Goal: Transaction & Acquisition: Download file/media

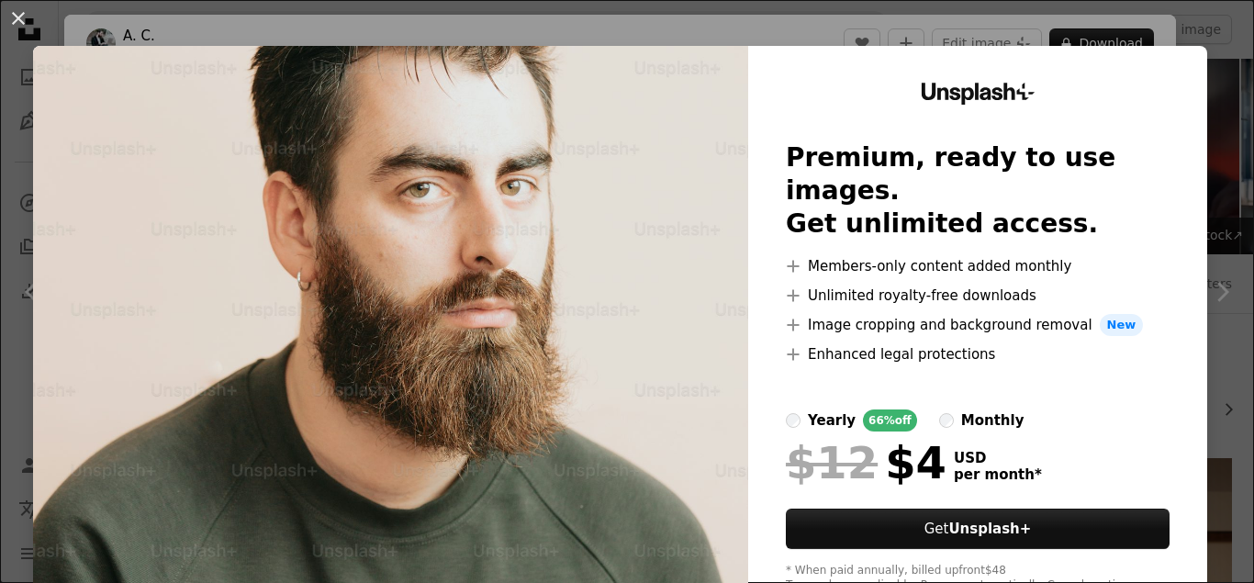
scroll to position [1554, 0]
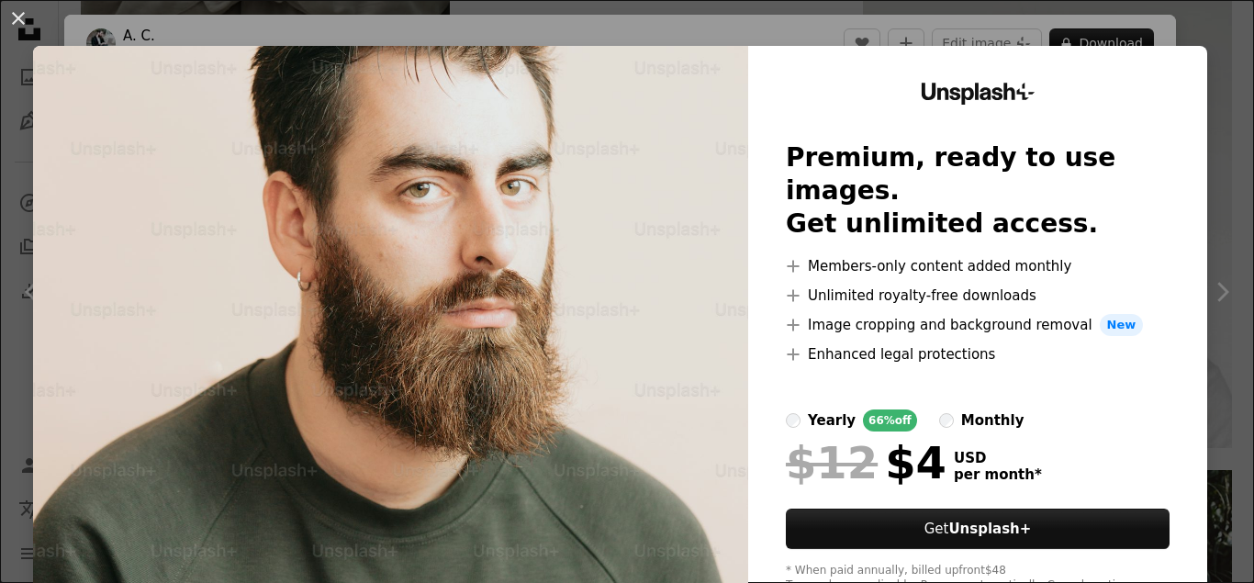
click at [636, 187] on img at bounding box center [390, 338] width 715 height 584
click at [18, 10] on button "An X shape" at bounding box center [18, 18] width 22 height 22
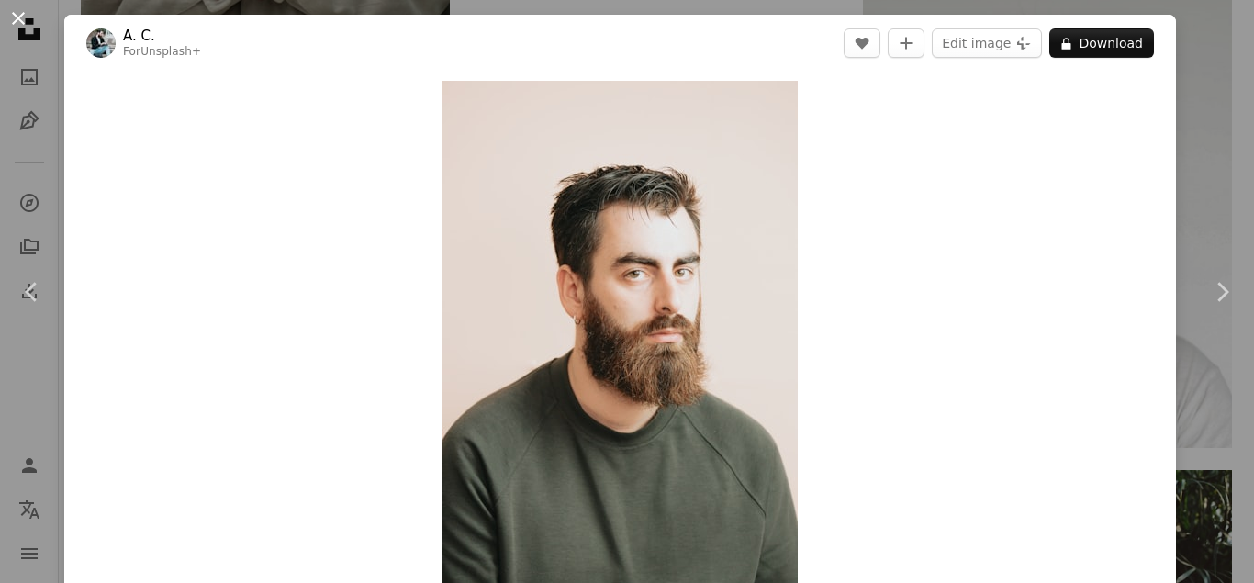
click at [17, 29] on button "An X shape" at bounding box center [18, 18] width 22 height 22
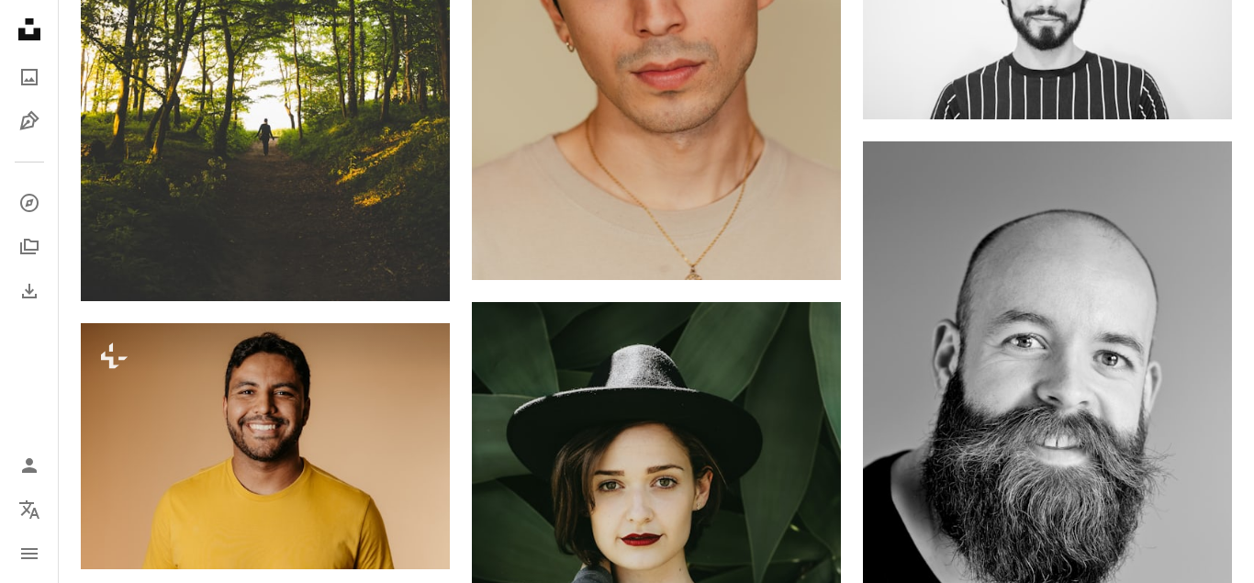
scroll to position [2426, 0]
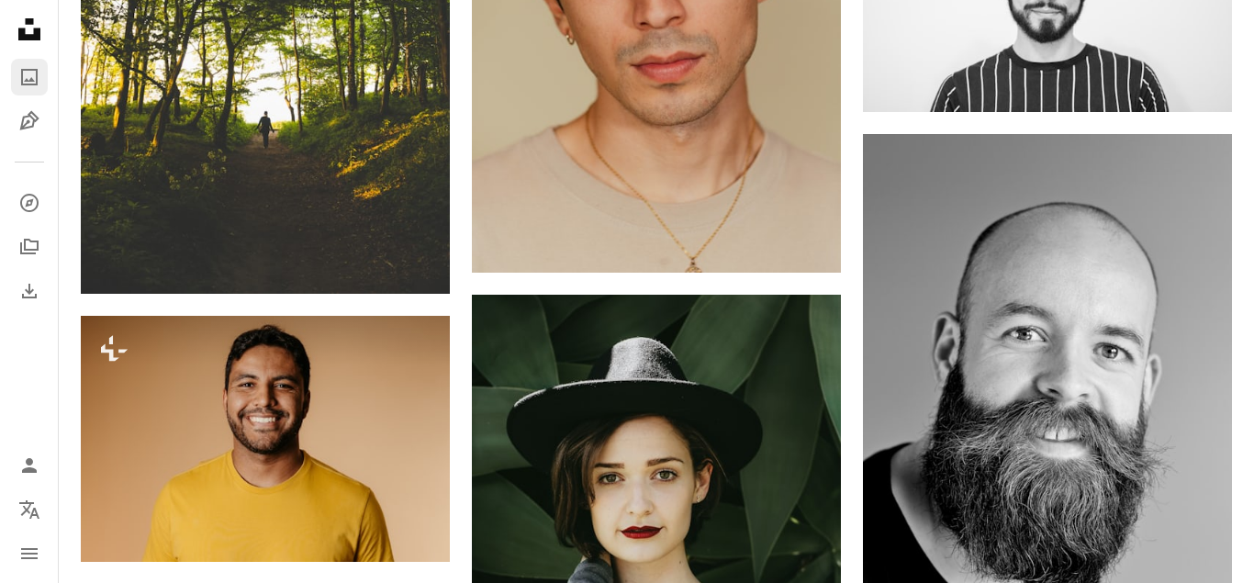
click at [27, 66] on icon "A photo" at bounding box center [29, 77] width 22 height 22
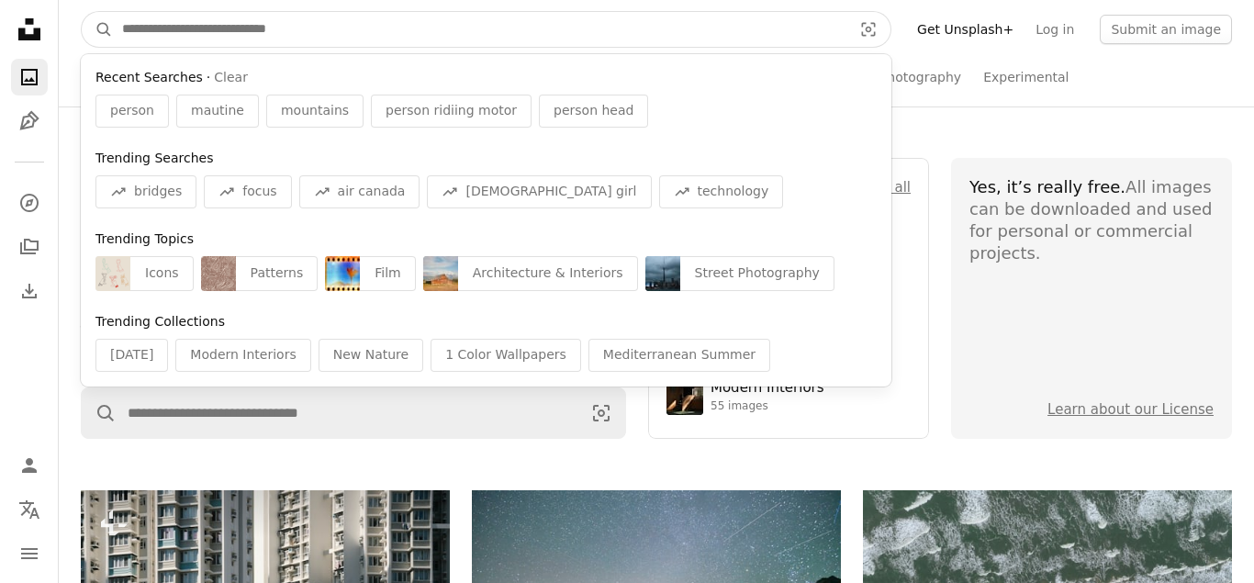
click at [169, 30] on input "Find visuals sitewide" at bounding box center [480, 29] width 734 height 35
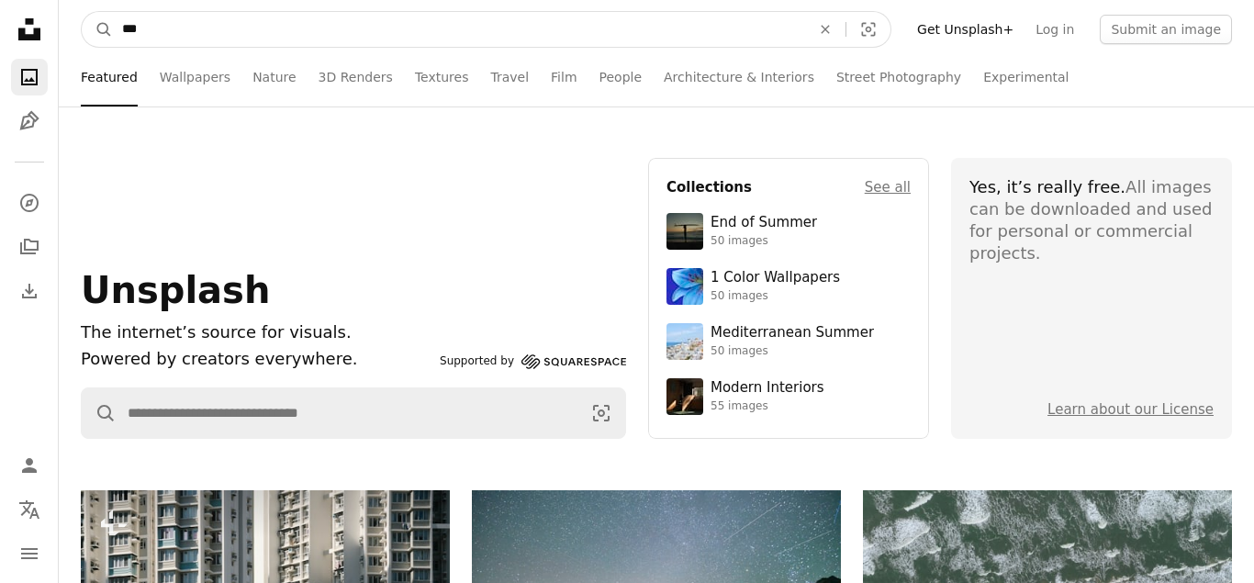
type input "***"
click at [82, 12] on button "A magnifying glass" at bounding box center [97, 29] width 31 height 35
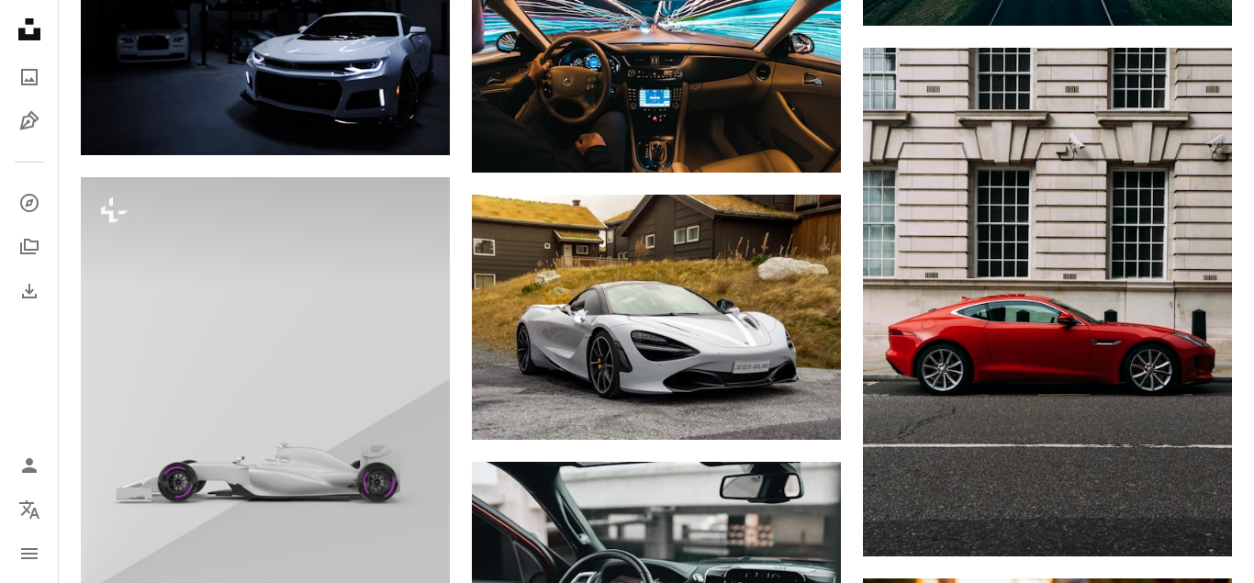
scroll to position [3979, 0]
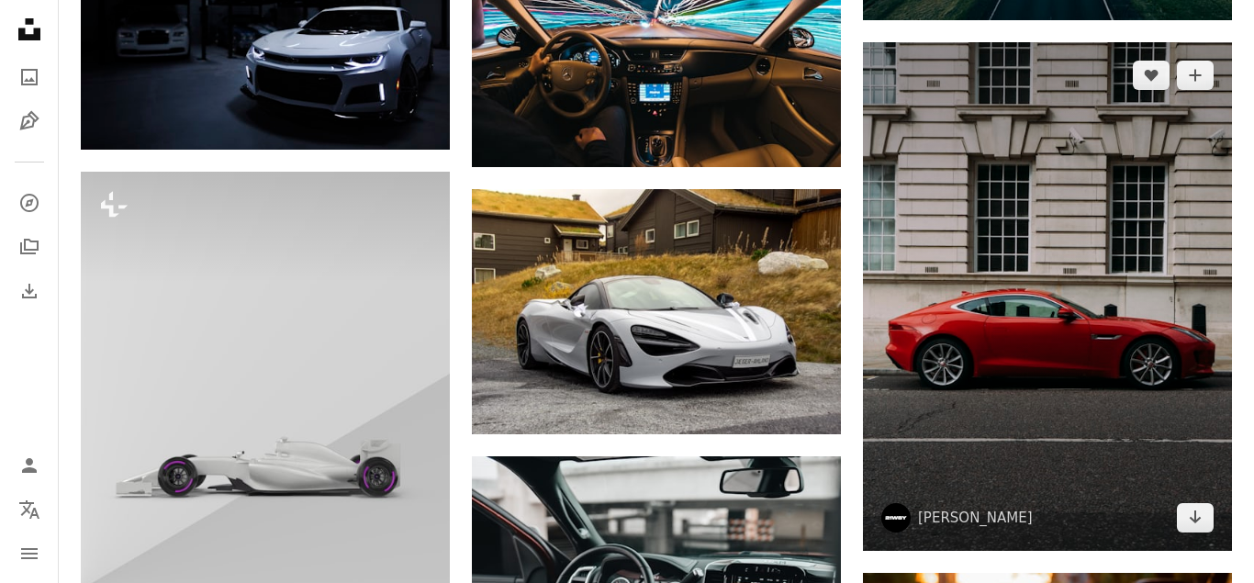
click at [1061, 286] on img at bounding box center [1047, 296] width 369 height 509
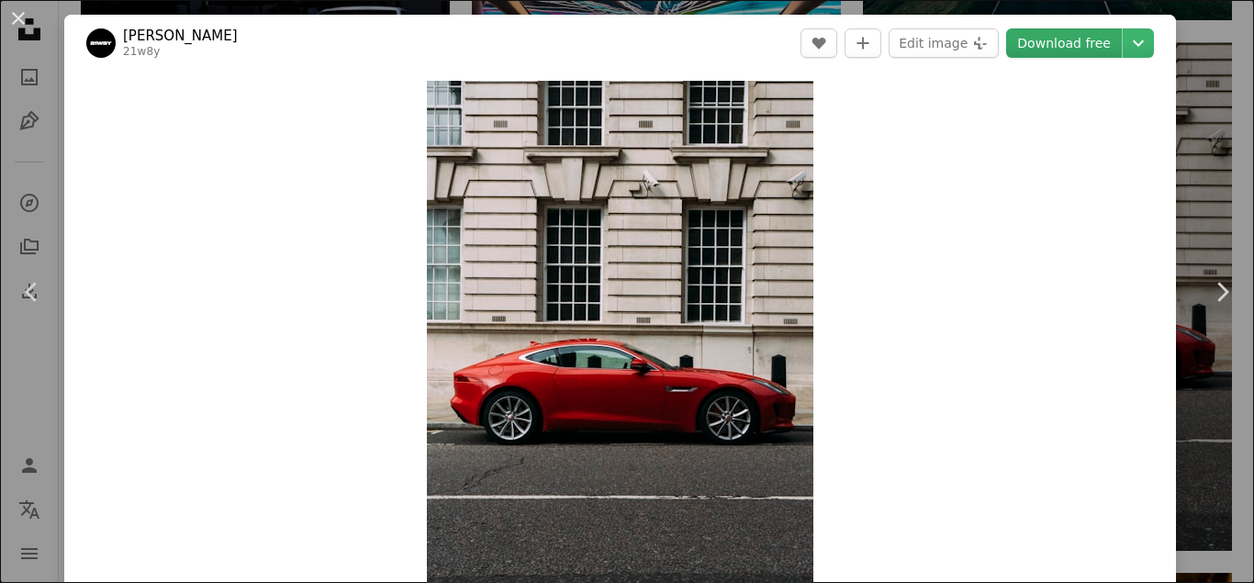
click at [1112, 50] on link "Download free" at bounding box center [1064, 42] width 116 height 29
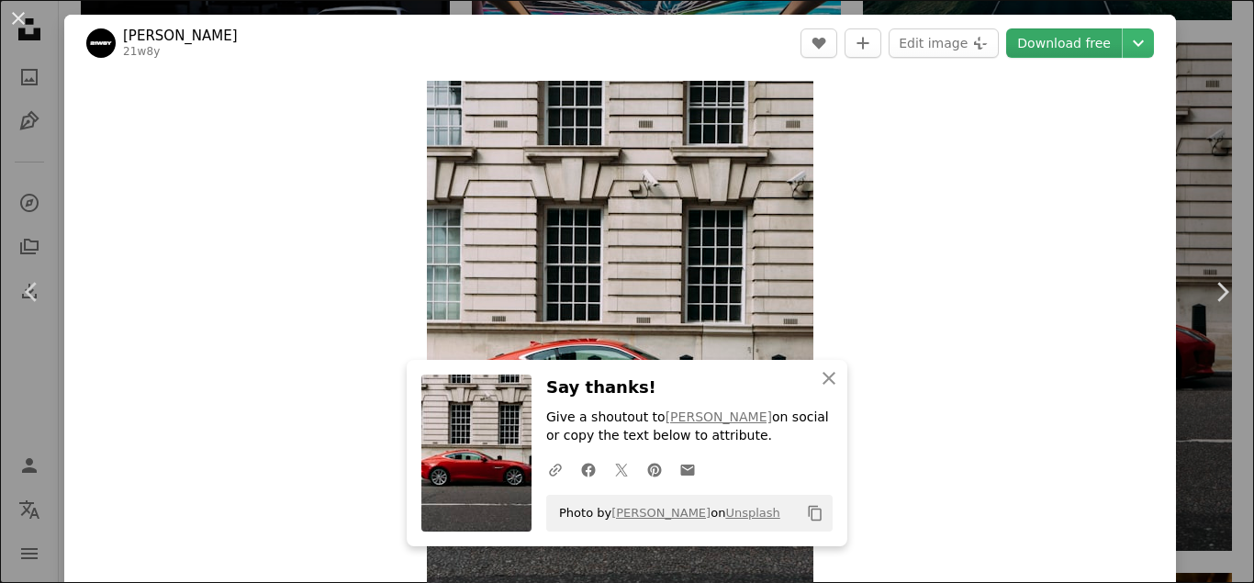
click at [1073, 40] on link "Download free" at bounding box center [1064, 42] width 116 height 29
click at [831, 386] on icon "An X shape" at bounding box center [829, 378] width 22 height 22
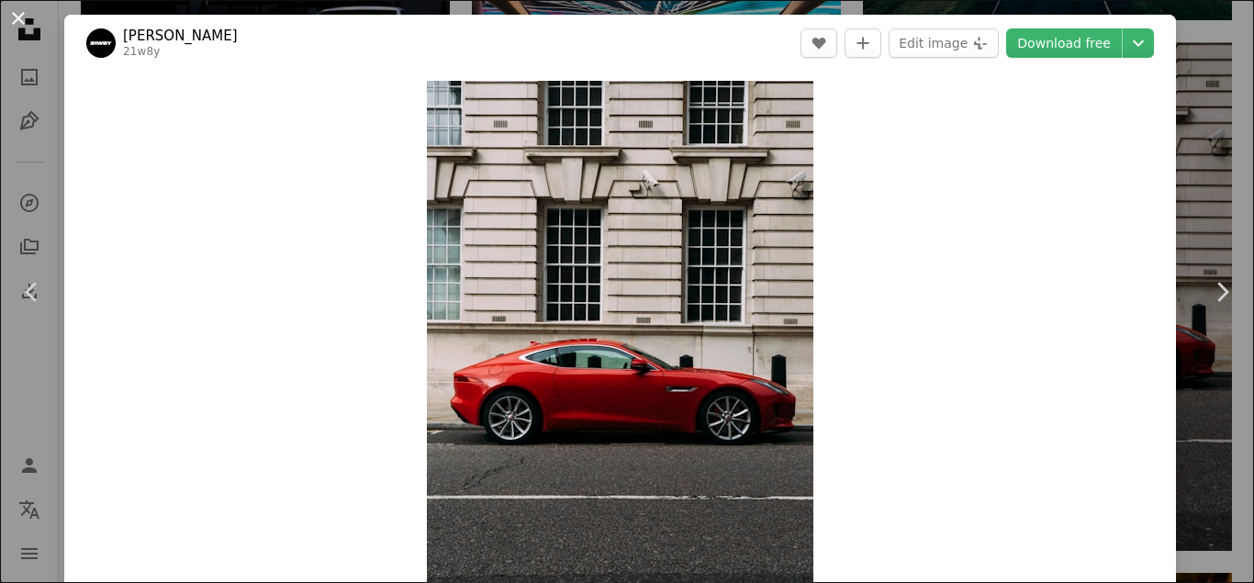
click at [10, 22] on button "An X shape" at bounding box center [18, 18] width 22 height 22
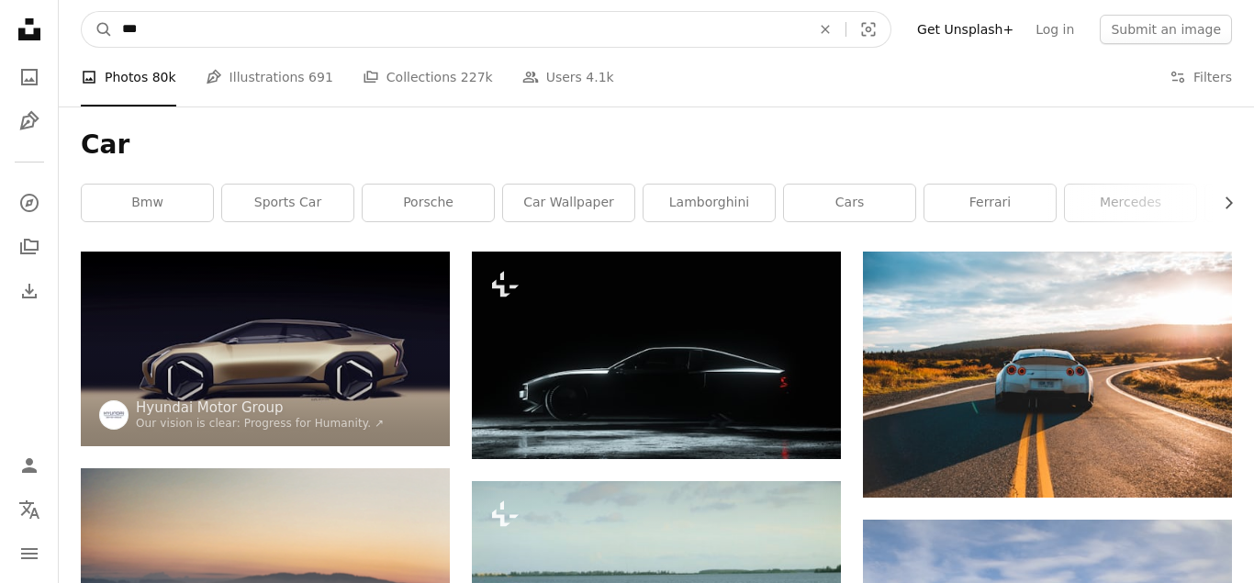
click at [151, 34] on input "***" at bounding box center [459, 29] width 692 height 35
type input "*"
type input "****"
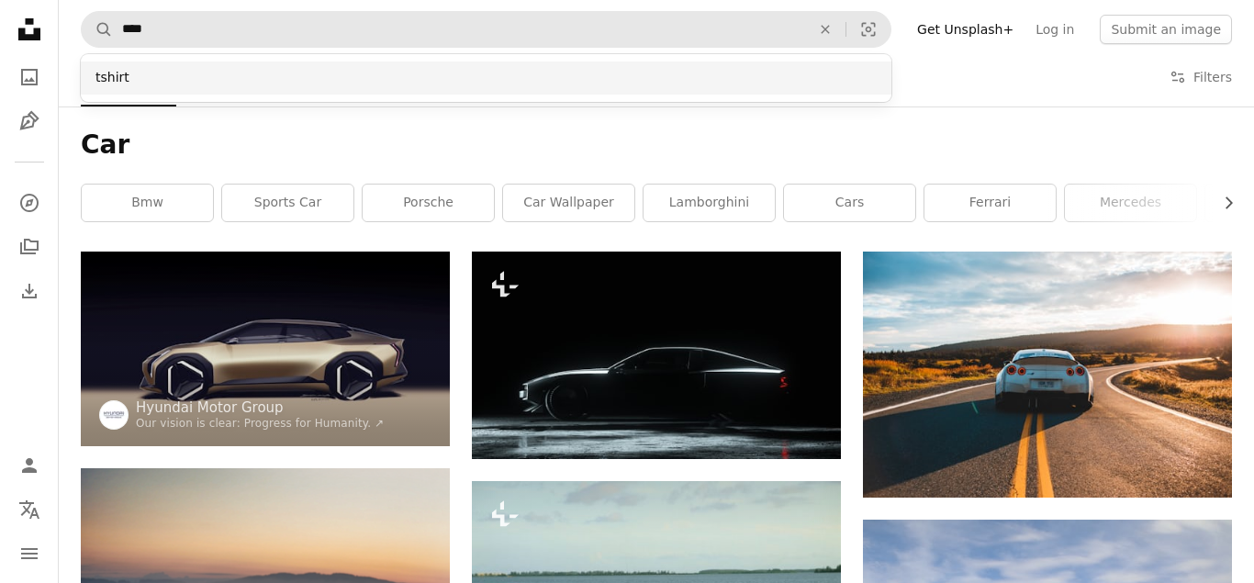
click at [111, 86] on div "tshirt" at bounding box center [486, 78] width 811 height 33
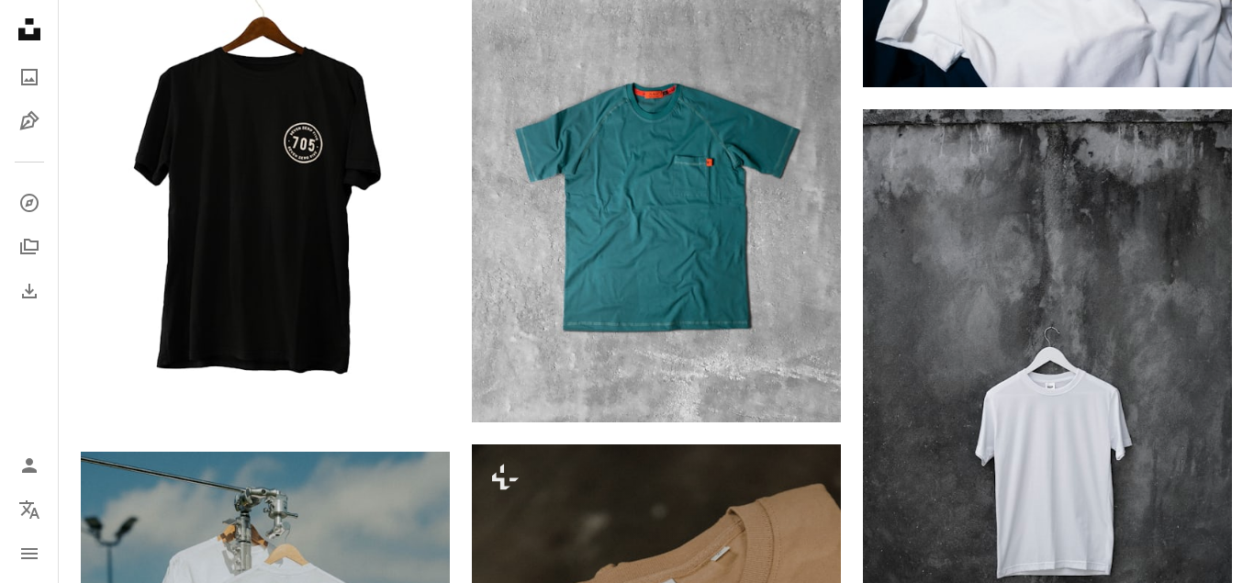
scroll to position [1077, 0]
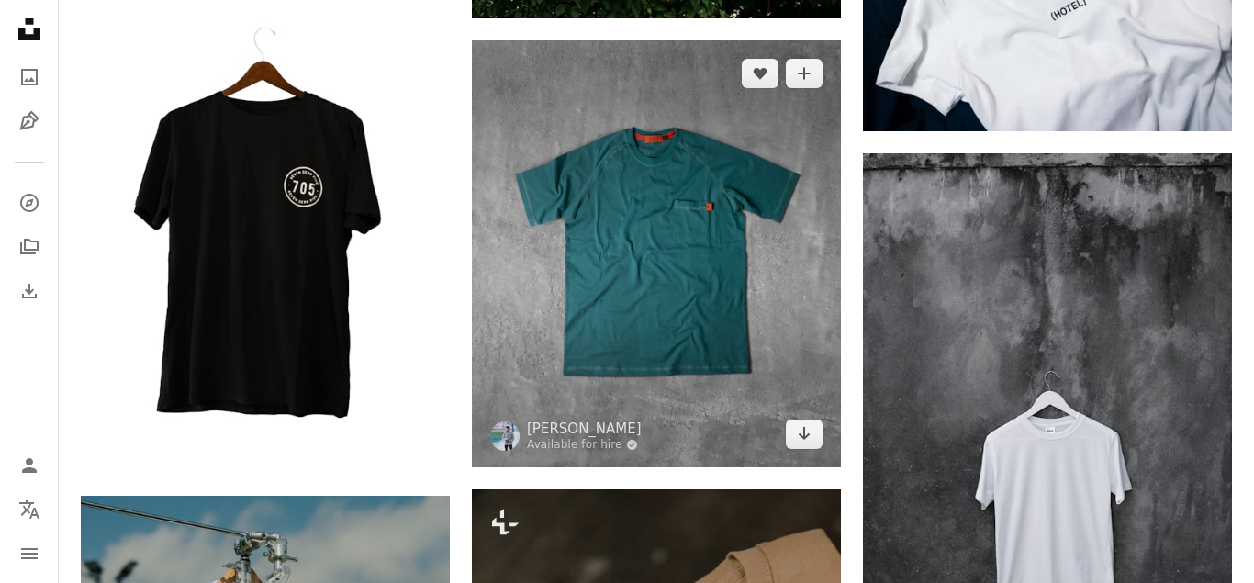
click at [675, 377] on img at bounding box center [656, 253] width 369 height 427
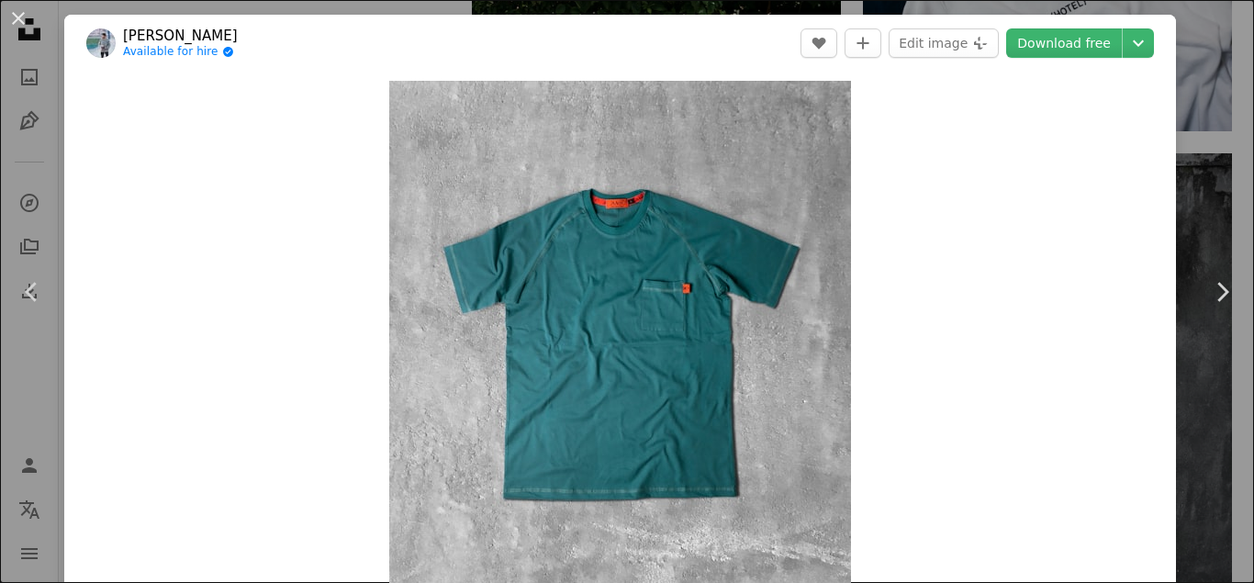
click at [668, 286] on img "Zoom in on this image" at bounding box center [620, 347] width 462 height 533
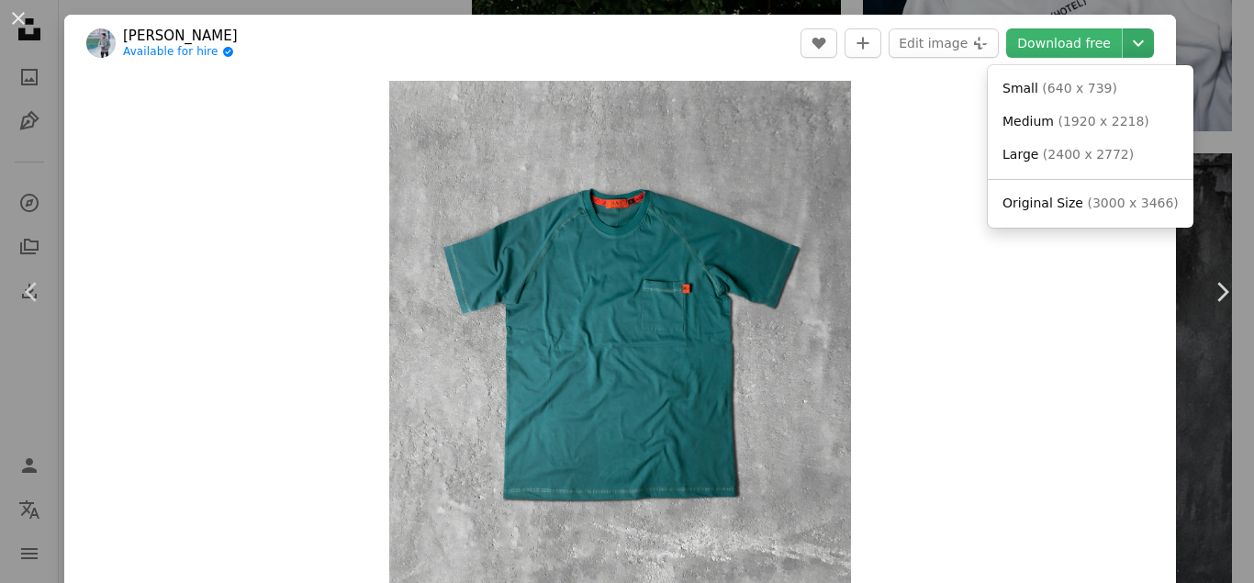
click at [1153, 36] on icon "Chevron down" at bounding box center [1138, 43] width 29 height 22
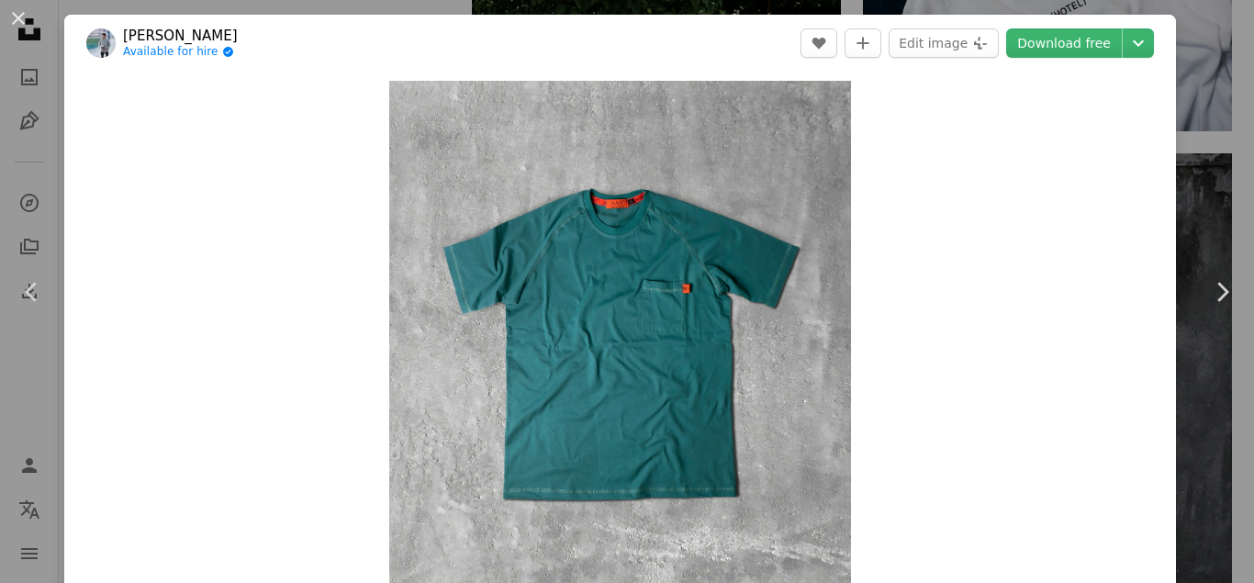
click at [1089, 40] on link "Download free" at bounding box center [1064, 42] width 116 height 29
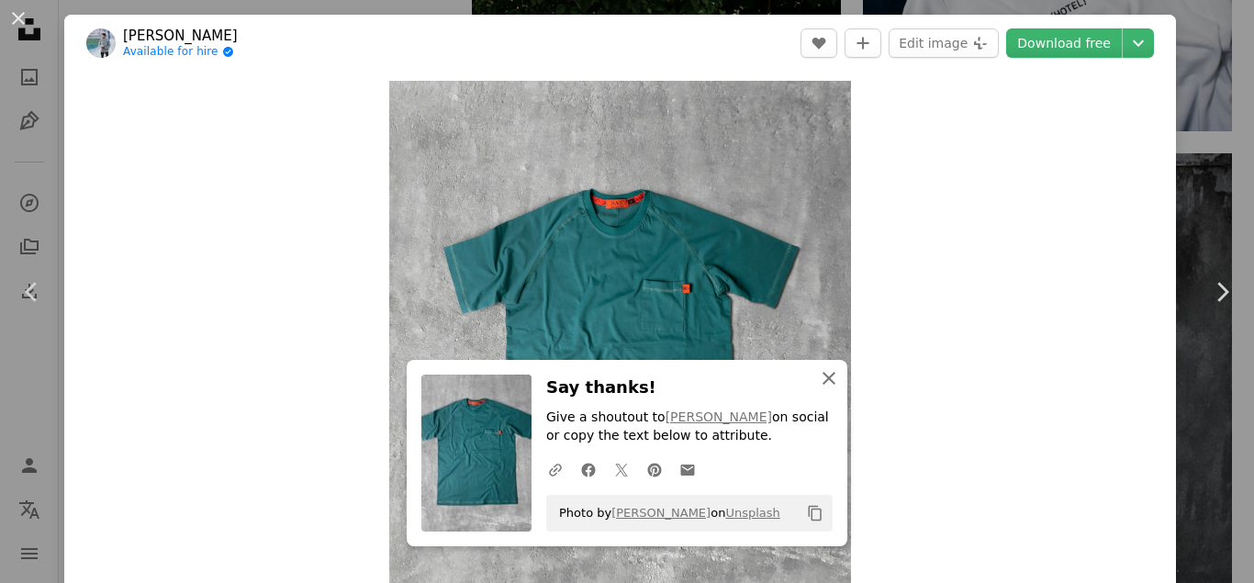
click at [828, 374] on icon "An X shape" at bounding box center [829, 378] width 22 height 22
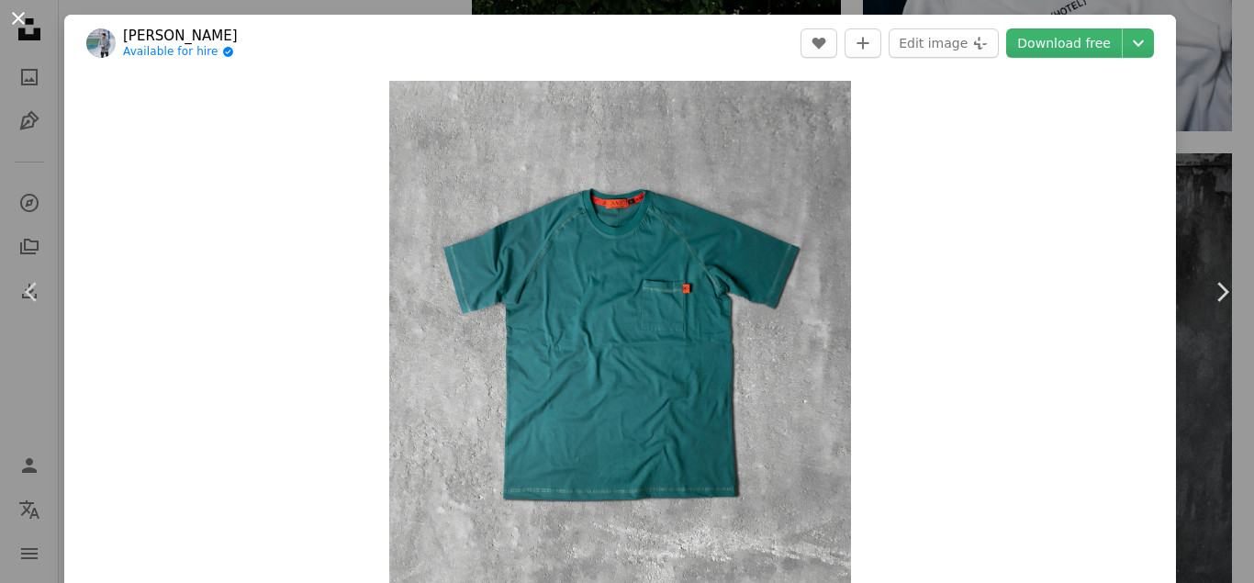
click at [16, 26] on button "An X shape" at bounding box center [18, 18] width 22 height 22
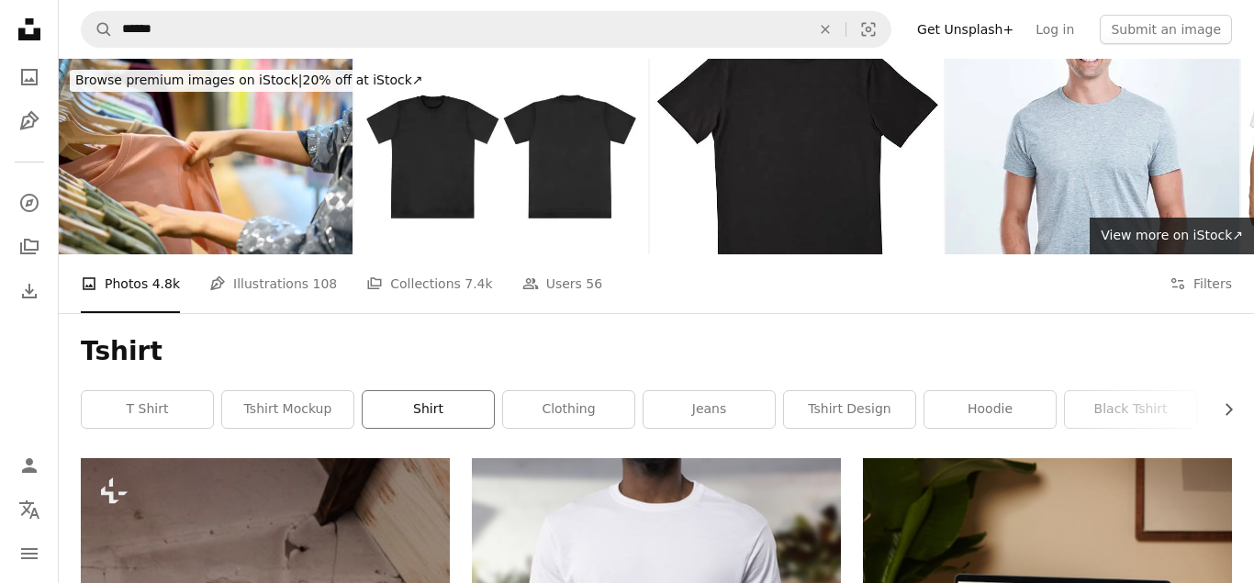
click at [416, 421] on link "shirt" at bounding box center [428, 409] width 131 height 37
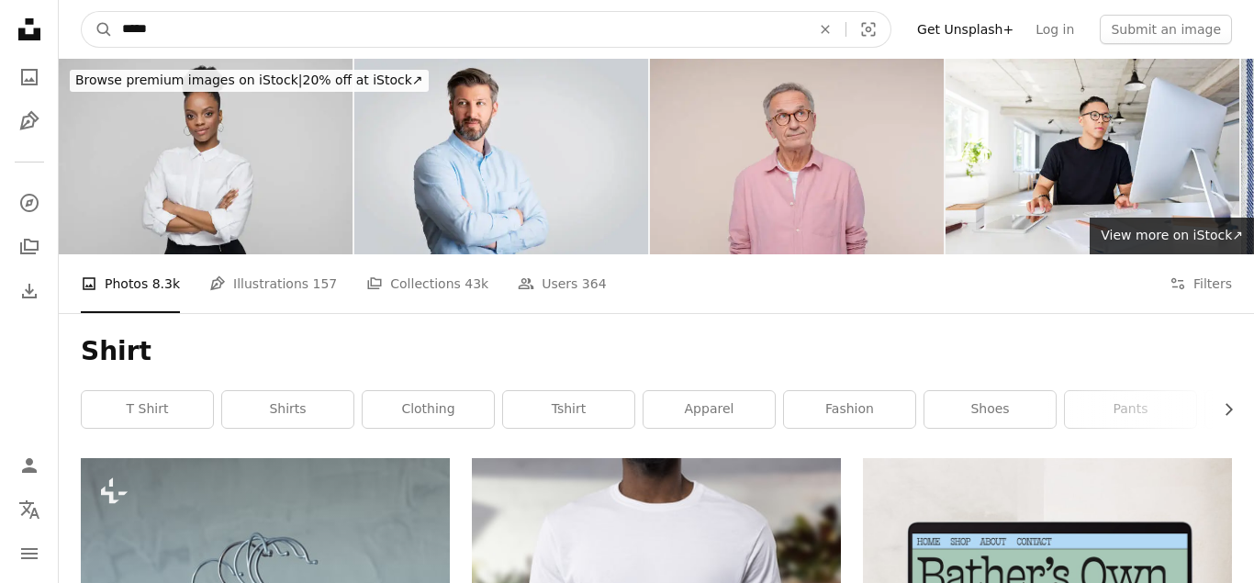
click at [204, 42] on input "*****" at bounding box center [459, 29] width 692 height 35
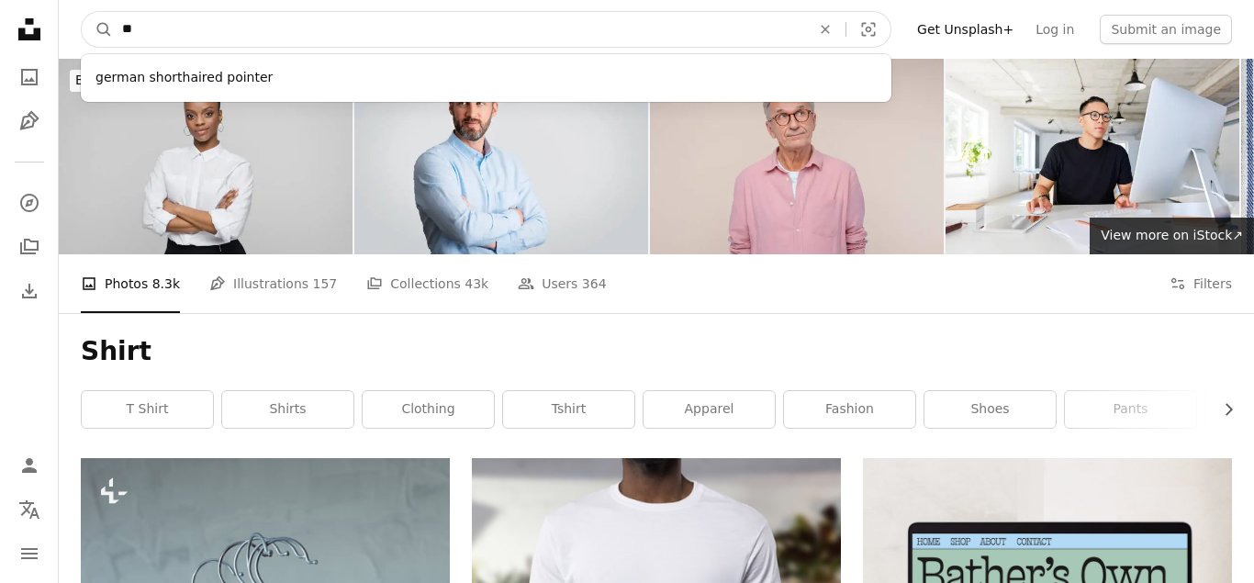
type input "*"
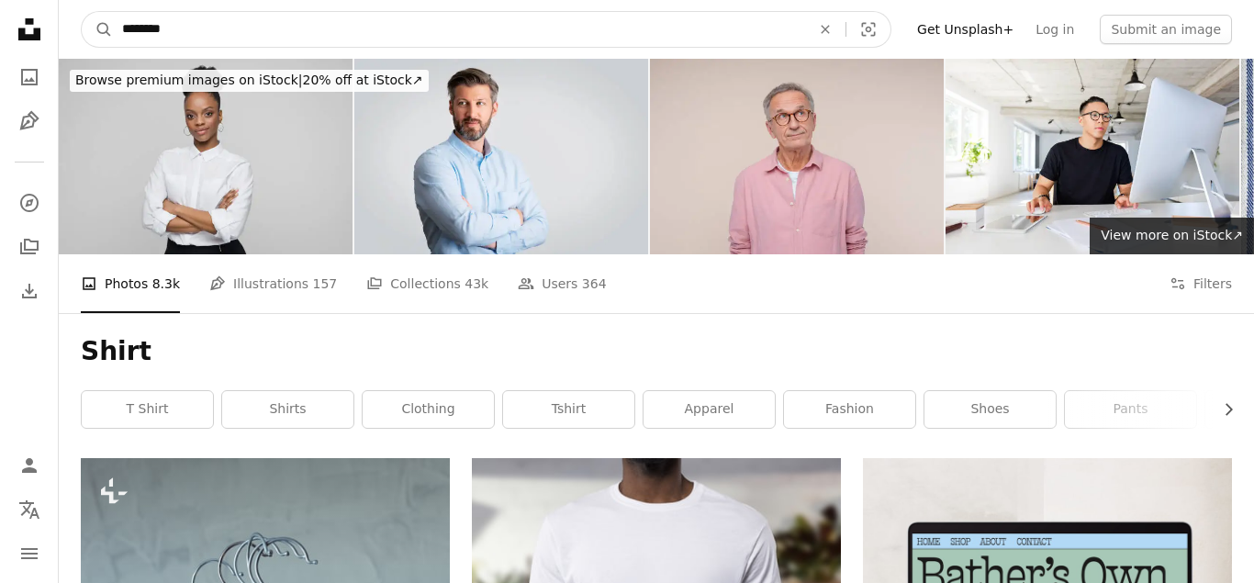
type input "********"
click at [82, 12] on button "A magnifying glass" at bounding box center [97, 29] width 31 height 35
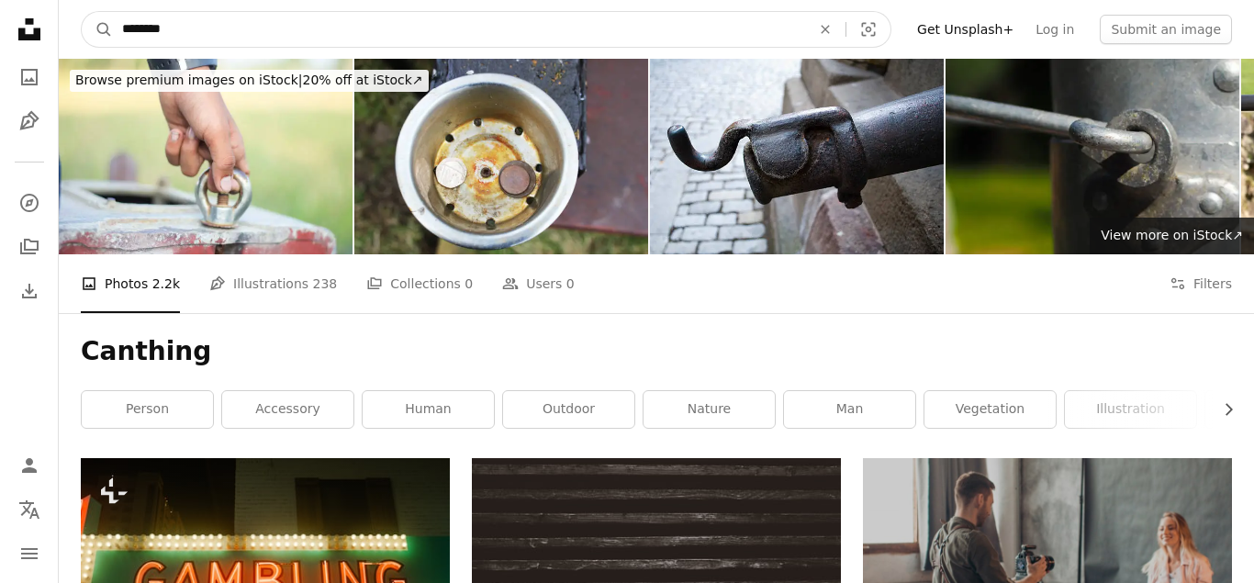
click at [176, 33] on input "********" at bounding box center [459, 29] width 692 height 35
type input "**********"
click at [82, 12] on button "A magnifying glass" at bounding box center [97, 29] width 31 height 35
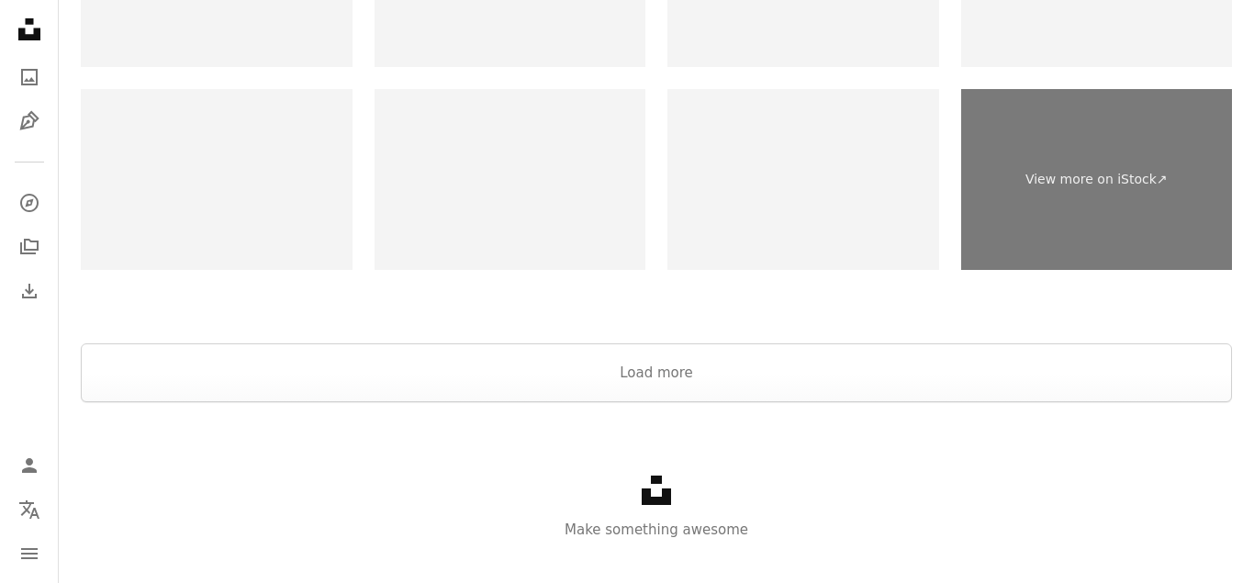
scroll to position [4469, 0]
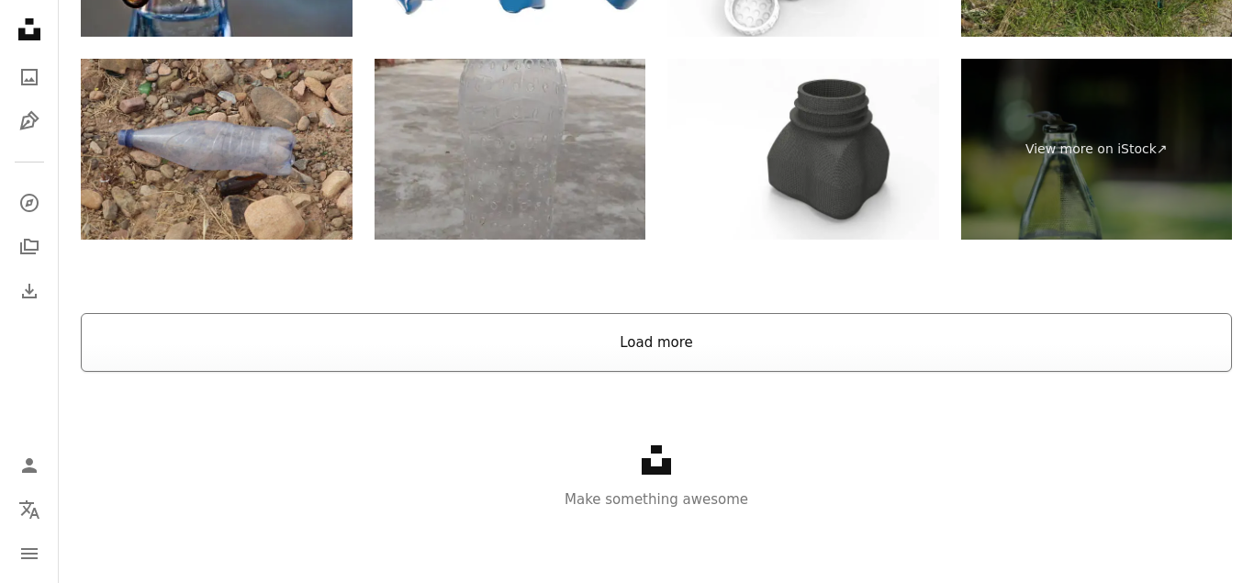
click at [402, 347] on button "Load more" at bounding box center [656, 342] width 1151 height 59
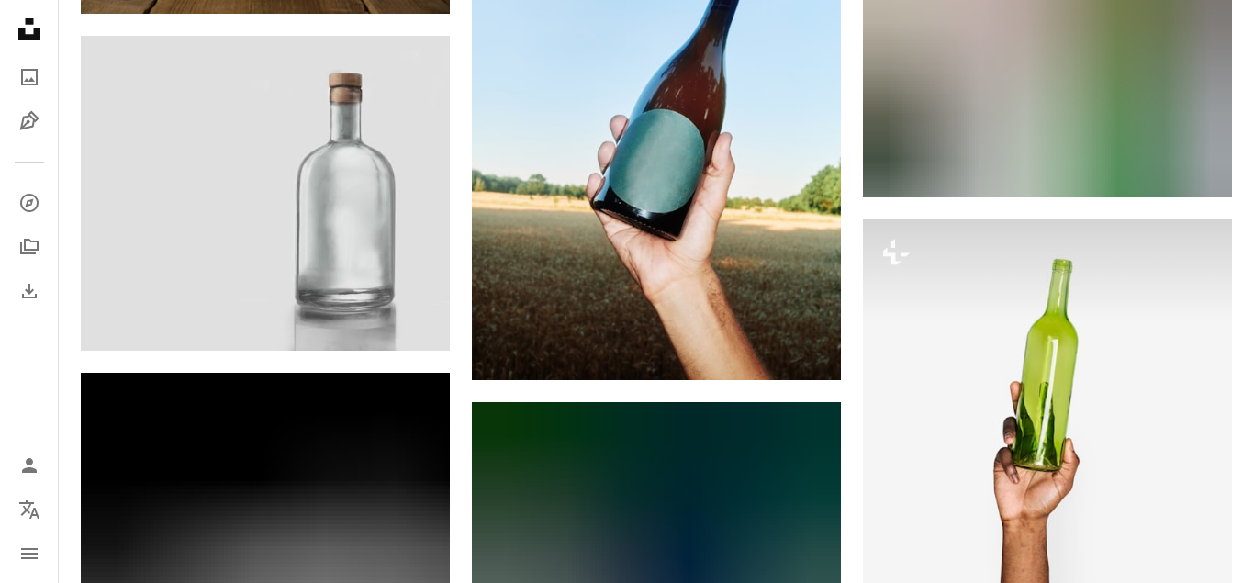
scroll to position [18129, 0]
